Goal: Navigation & Orientation: Find specific page/section

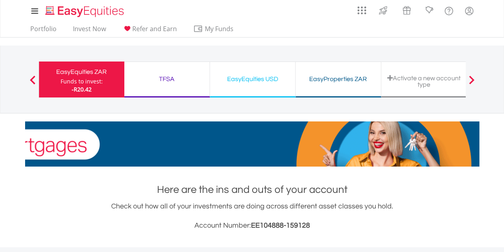
scroll to position [77, 152]
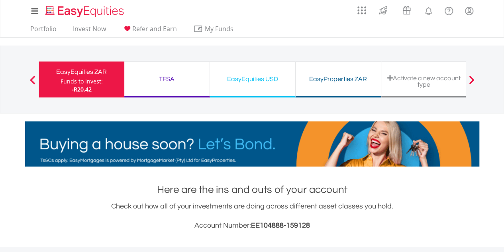
click at [169, 78] on div "TFSA" at bounding box center [167, 78] width 76 height 11
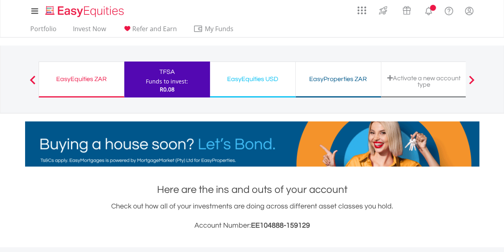
click at [252, 79] on div "EasyEquities USD" at bounding box center [253, 78] width 76 height 11
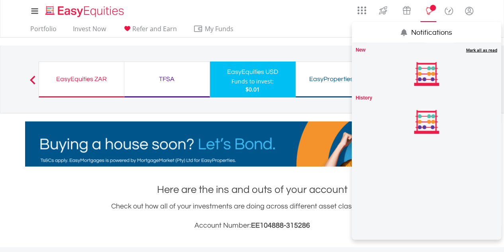
scroll to position [77, 152]
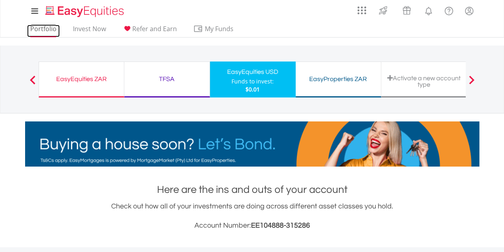
click at [46, 30] on link "Portfolio" at bounding box center [43, 31] width 33 height 12
